Goal: Task Accomplishment & Management: Manage account settings

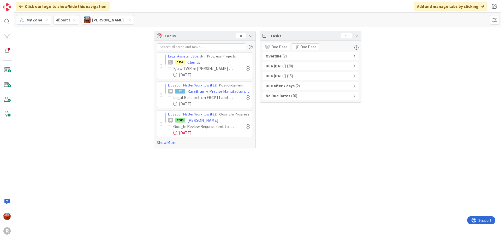
click at [285, 59] on span "( 2 )" at bounding box center [285, 56] width 4 height 6
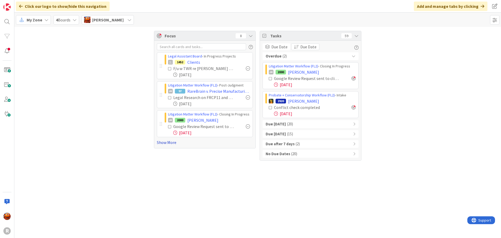
click at [171, 143] on link "Show More" at bounding box center [205, 142] width 96 height 6
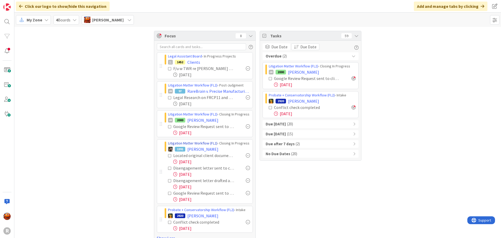
scroll to position [10, 0]
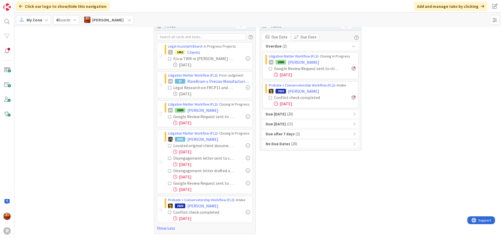
click at [289, 115] on span "( 20 )" at bounding box center [290, 114] width 6 height 6
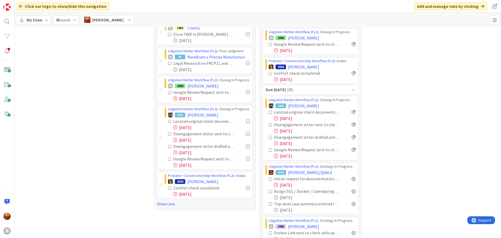
scroll to position [62, 0]
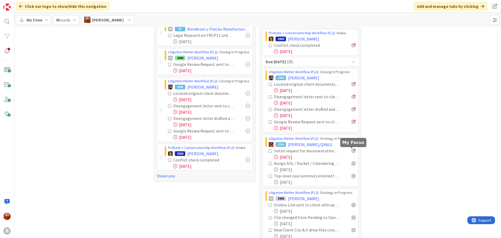
click at [352, 150] on div at bounding box center [354, 151] width 4 height 4
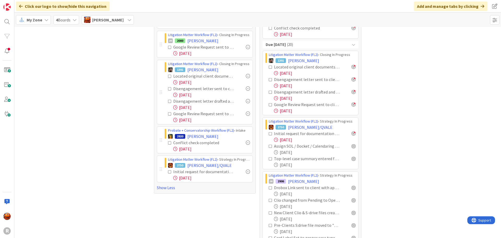
scroll to position [88, 0]
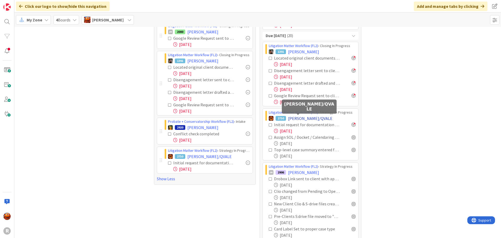
click at [296, 118] on span "[PERSON_NAME]/QVALE" at bounding box center [310, 118] width 44 height 6
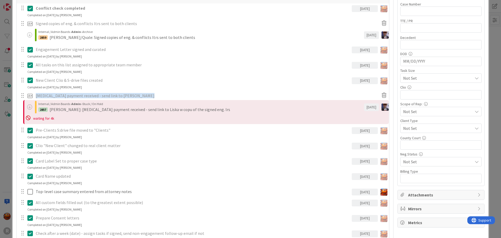
scroll to position [366, 0]
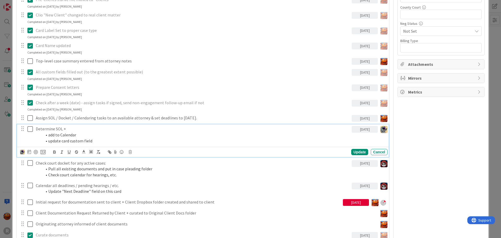
click at [62, 130] on p "Determine SOL +" at bounding box center [193, 129] width 314 height 6
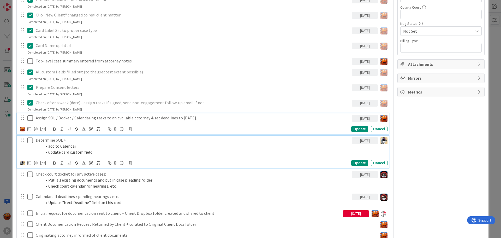
click at [47, 116] on div "Assign SOL / Docket / Calendaring tasks to an available attorney & set deadline…" at bounding box center [203, 123] width 372 height 21
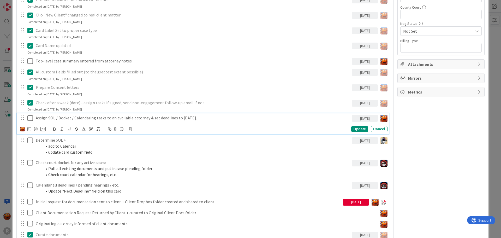
scroll to position [377, 0]
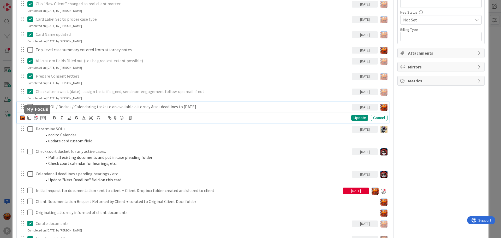
click at [34, 119] on div at bounding box center [36, 118] width 4 height 4
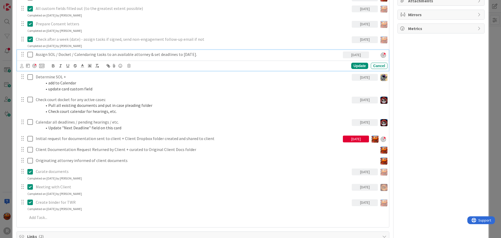
click at [6, 123] on div "ID 2750 Litigation Matter Workflow (FL2) Strategy In Progress Title 11 / 128 [P…" at bounding box center [250, 119] width 501 height 238
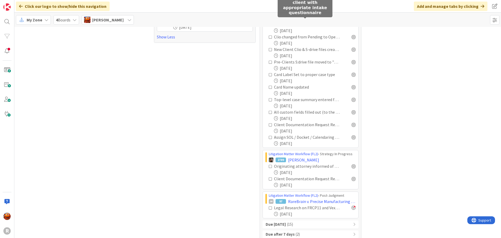
scroll to position [245, 0]
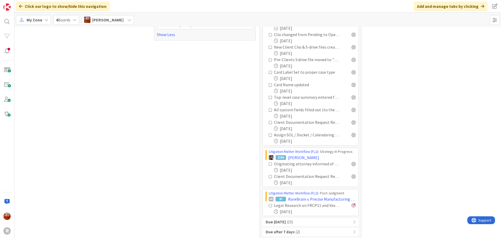
click at [286, 224] on b "Due [DATE]" at bounding box center [276, 222] width 20 height 6
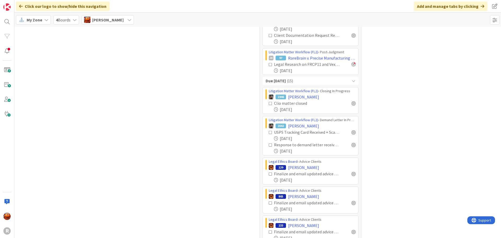
scroll to position [402, 0]
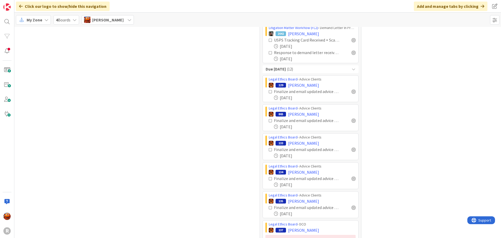
click at [28, 17] on span "My Zone" at bounding box center [35, 20] width 16 height 6
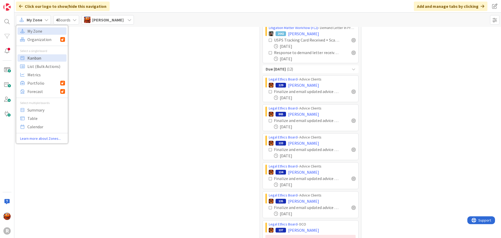
click at [37, 56] on span "Kanban" at bounding box center [46, 58] width 38 height 8
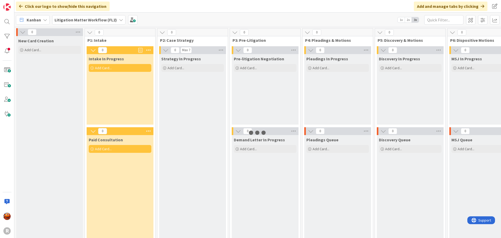
click at [84, 19] on b "Litigation Matter Workflow (FL2)" at bounding box center [86, 19] width 62 height 5
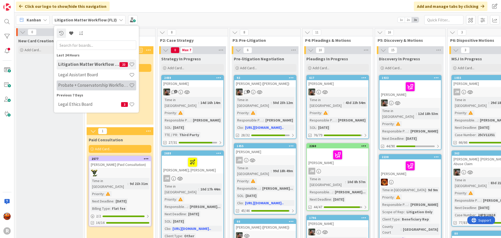
click at [73, 85] on h4 "Probate + Conservatorship Workflow (FL2)" at bounding box center [93, 85] width 71 height 5
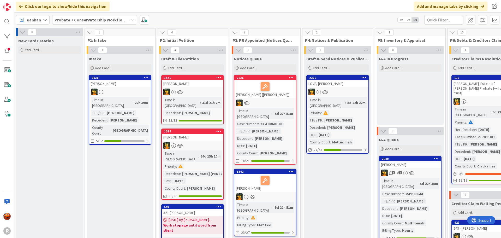
click at [132, 90] on div at bounding box center [120, 92] width 62 height 7
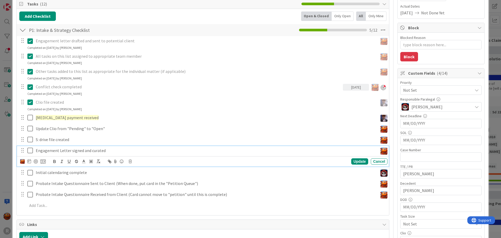
click at [29, 151] on icon at bounding box center [29, 150] width 5 height 6
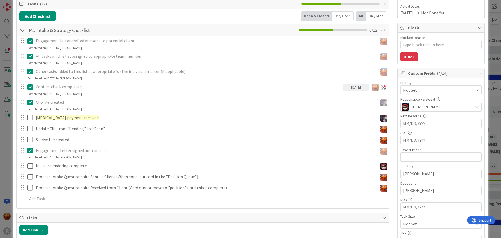
click at [7, 68] on div "ID 2920 Probate + Conservatorship Workflow (FL2) Intake Title 14 / 128 [PERSON_…" at bounding box center [250, 119] width 501 height 238
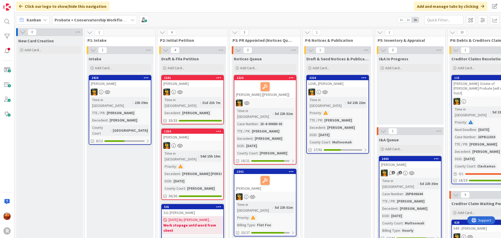
click at [88, 22] on b "Probate + Conservatorship Workflow (FL2)" at bounding box center [95, 19] width 81 height 5
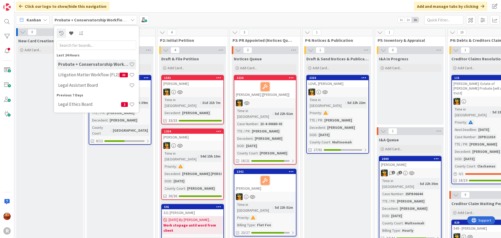
click at [36, 22] on span "Kanban" at bounding box center [34, 20] width 14 height 6
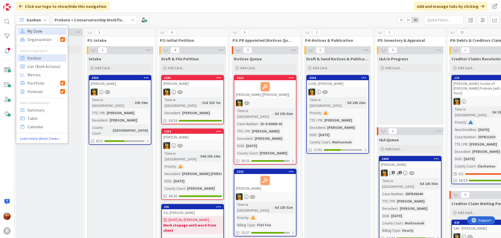
click at [31, 35] on span "My Zone" at bounding box center [46, 31] width 38 height 8
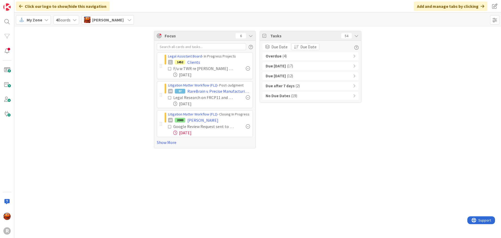
click at [248, 68] on div at bounding box center [248, 68] width 4 height 4
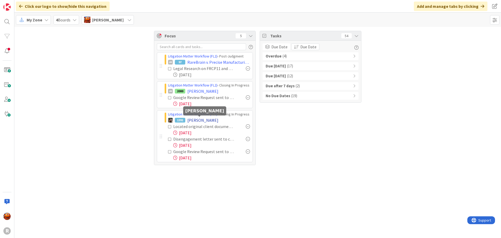
click at [201, 120] on span "[PERSON_NAME]" at bounding box center [202, 120] width 31 height 6
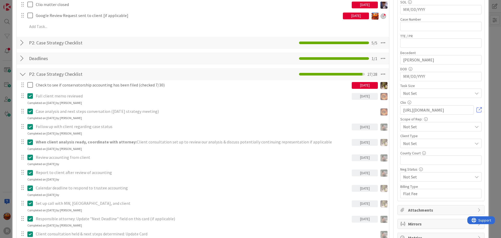
scroll to position [26, 0]
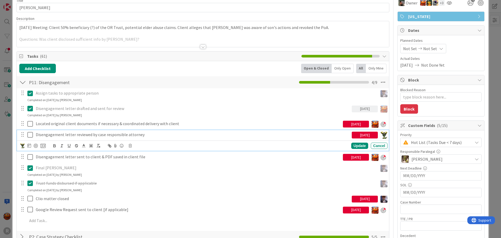
click at [31, 135] on icon at bounding box center [29, 135] width 5 height 6
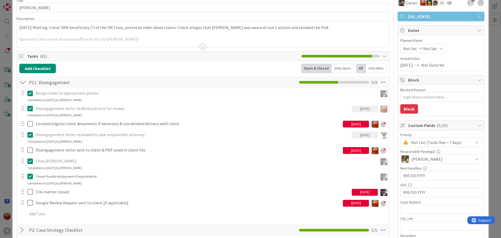
type textarea "x"
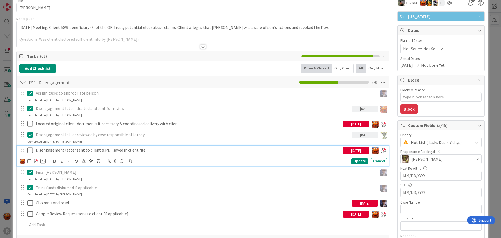
click at [56, 151] on p "Disengagement letter sent to client & PDF saved in client file" at bounding box center [188, 150] width 305 height 6
click at [28, 161] on icon at bounding box center [29, 161] width 4 height 4
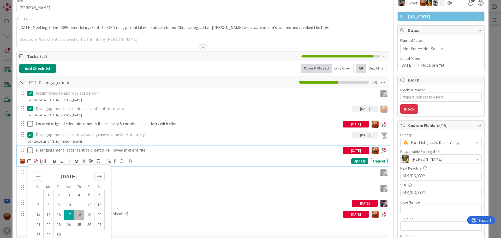
click at [80, 217] on td "18" at bounding box center [79, 215] width 10 height 10
type input "[DATE]"
type textarea "x"
click at [352, 165] on div "Su Mo Tu We Th Fr Sa [DATE] 1 2 3 4 5 6 7 8 9 10 11 12 13 14 15 16 17 18 19 20 …" at bounding box center [204, 161] width 368 height 7
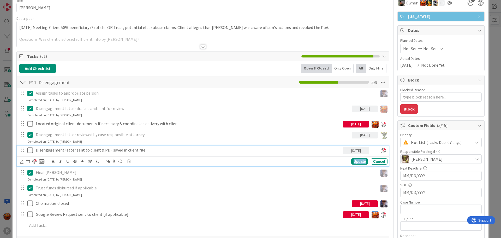
click at [355, 159] on div "Update" at bounding box center [359, 161] width 17 height 6
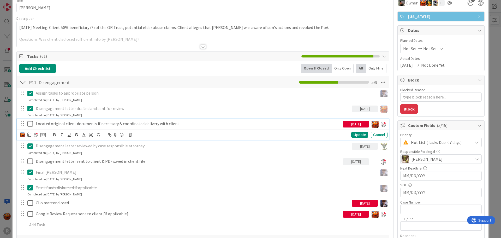
click at [58, 122] on p "Located original client documents if necessary & coordinated delivery with clie…" at bounding box center [188, 124] width 305 height 6
click at [30, 136] on icon at bounding box center [29, 134] width 4 height 4
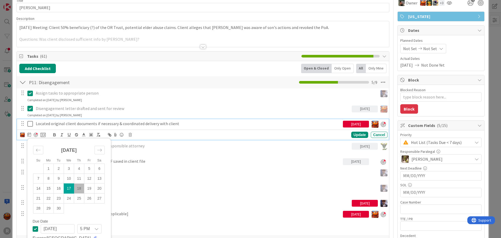
click at [80, 188] on td "18" at bounding box center [79, 189] width 10 height 10
type input "[DATE]"
click at [356, 133] on div "Update" at bounding box center [359, 135] width 17 height 6
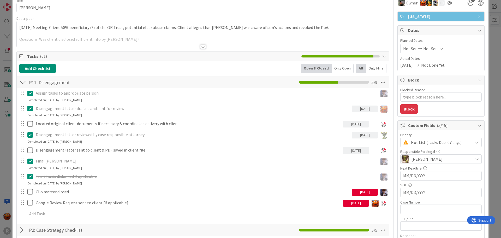
click at [9, 78] on div "ID 1391 Litigation Matter Workflow (FL2) Closing In Progress Title 14 / 128 [PE…" at bounding box center [250, 119] width 501 height 238
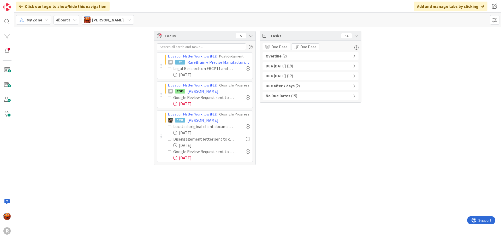
click at [287, 53] on div "Overdue ( 2 )" at bounding box center [311, 56] width 96 height 8
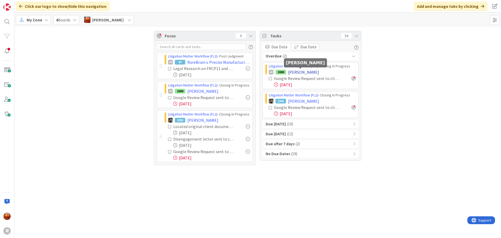
click at [291, 73] on span "[PERSON_NAME]" at bounding box center [303, 72] width 31 height 6
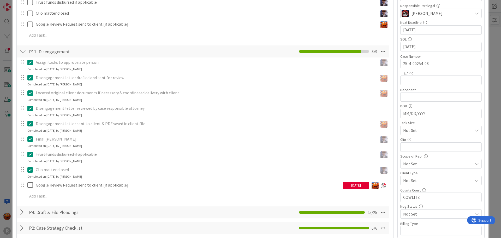
scroll to position [52, 0]
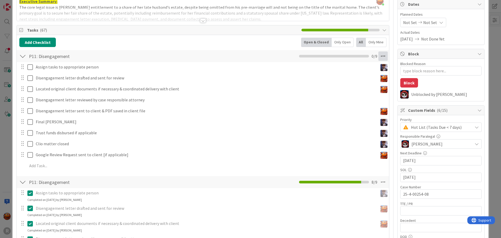
click at [380, 54] on icon at bounding box center [383, 55] width 9 height 9
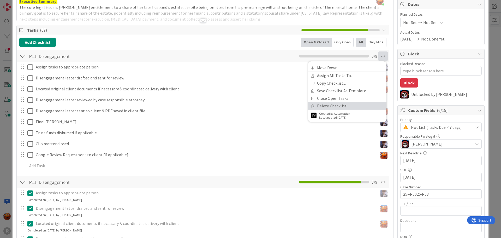
click at [340, 106] on link "Delete Checklist" at bounding box center [347, 106] width 78 height 8
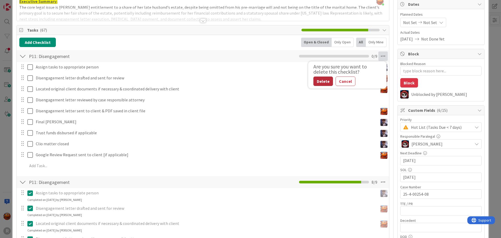
click at [317, 84] on button "Delete" at bounding box center [324, 81] width 20 height 9
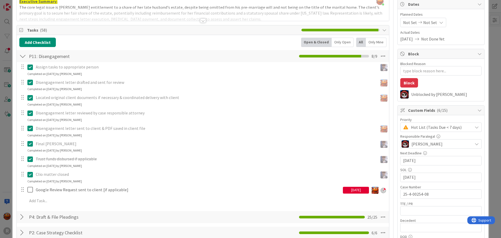
scroll to position [78, 0]
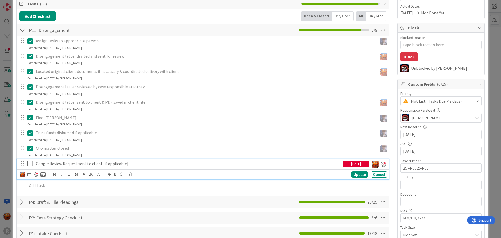
click at [97, 164] on p "Google Review Request sent to client [if applicable]" at bounding box center [188, 164] width 305 height 6
click at [131, 175] on icon at bounding box center [130, 175] width 3 height 4
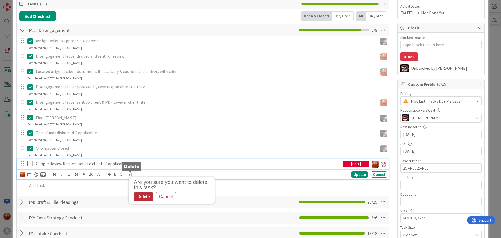
click at [146, 201] on div "Delete" at bounding box center [143, 196] width 19 height 9
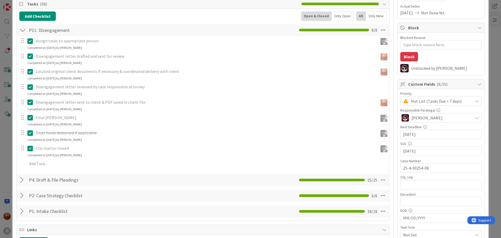
type textarea "x"
click at [9, 149] on div "ID 2000 Litigation Matter Workflow (FL2) Closing In Progress Title 14 / 128 [PE…" at bounding box center [250, 119] width 501 height 238
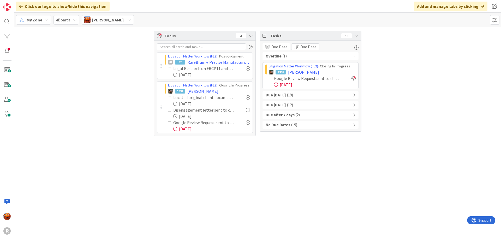
click at [293, 93] on div "Due [DATE] ( 19 )" at bounding box center [311, 95] width 96 height 8
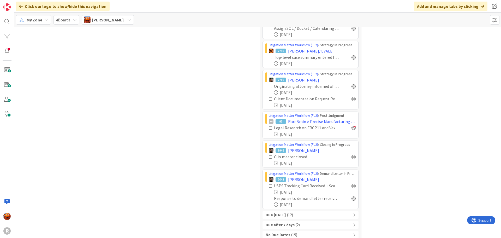
scroll to position [251, 0]
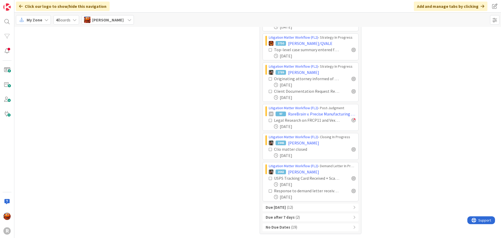
click at [293, 207] on span "( 12 )" at bounding box center [290, 207] width 6 height 6
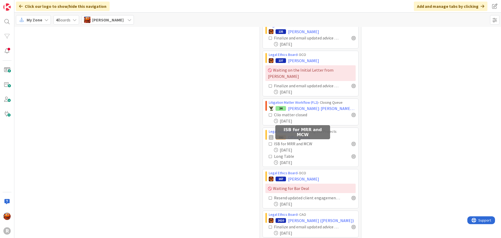
scroll to position [564, 0]
